Goal: Browse casually

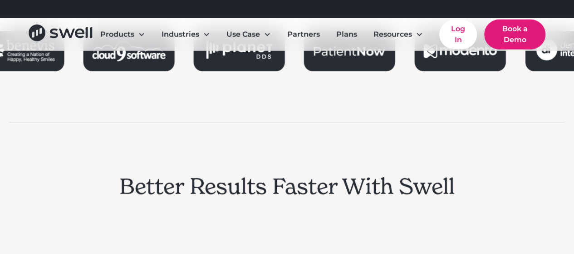
scroll to position [1251, 0]
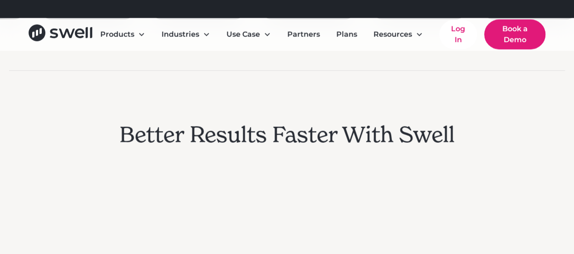
click at [269, 133] on h2 "Better Results Faster With Swell" at bounding box center [286, 135] width 335 height 26
click at [287, 133] on h2 "Better Results Faster With Swell" at bounding box center [286, 135] width 335 height 26
drag, startPoint x: 276, startPoint y: 132, endPoint x: 330, endPoint y: 132, distance: 54.4
click at [330, 132] on h2 "Better Results Faster With Swell" at bounding box center [286, 135] width 335 height 26
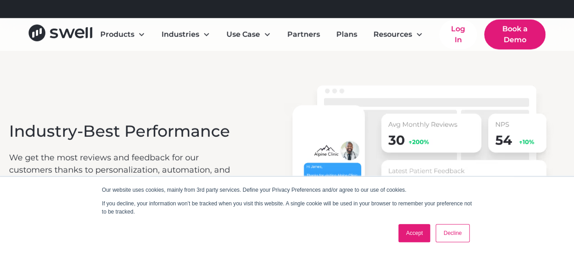
scroll to position [1523, 0]
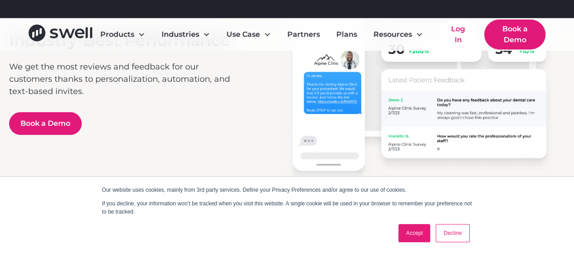
click at [423, 231] on link "Accept" at bounding box center [414, 233] width 32 height 18
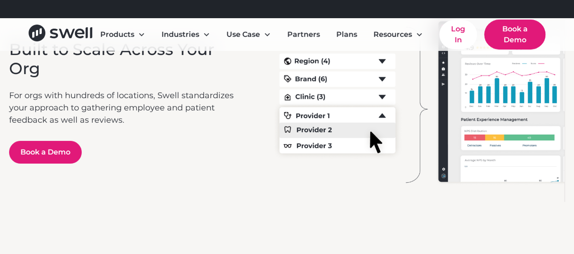
scroll to position [1750, 0]
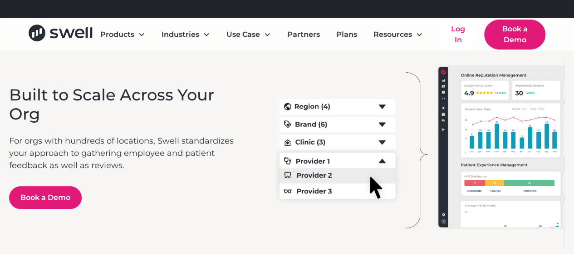
click at [169, 145] on p "For orgs with hundreds of locations, Swell standardizes your approach to gather…" at bounding box center [125, 153] width 233 height 37
click at [170, 142] on p "For orgs with hundreds of locations, Swell standardizes your approach to gather…" at bounding box center [125, 153] width 233 height 37
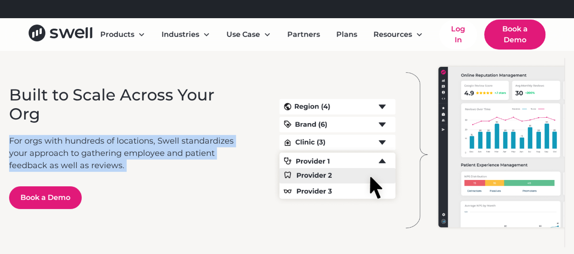
click at [170, 142] on p "For orgs with hundreds of locations, Swell standardizes your approach to gather…" at bounding box center [125, 153] width 233 height 37
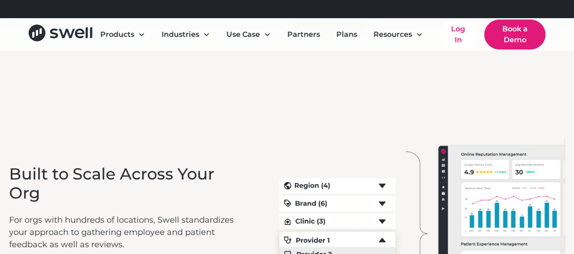
scroll to position [1657, 0]
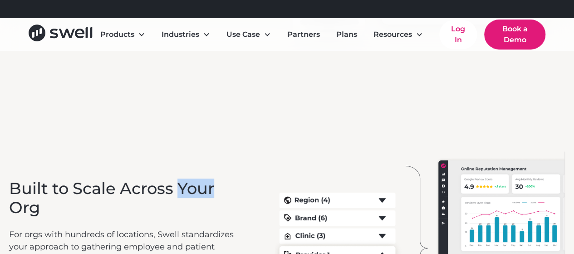
drag, startPoint x: 181, startPoint y: 186, endPoint x: 213, endPoint y: 184, distance: 31.8
click at [213, 184] on h3 "Built to Scale Across Your Org" at bounding box center [125, 198] width 233 height 38
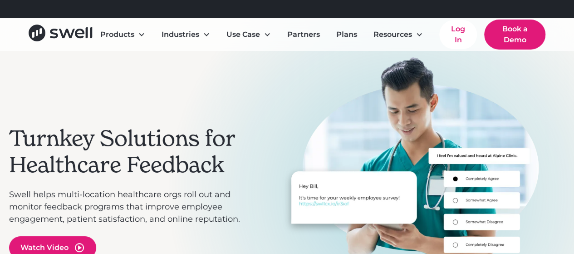
scroll to position [91, 0]
